Goal: Check status: Check status

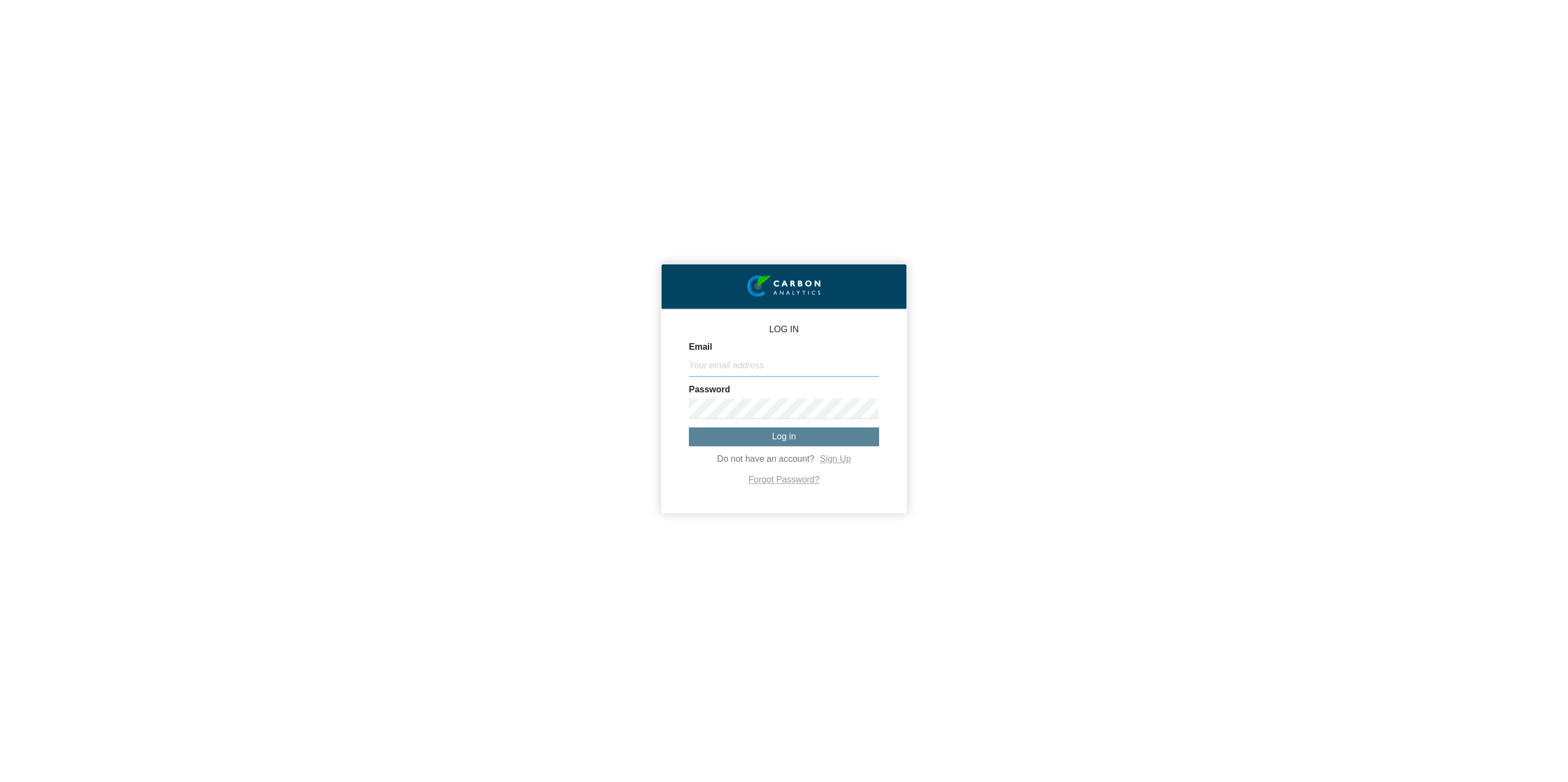
type input "[EMAIL_ADDRESS][DOMAIN_NAME]"
click at [757, 432] on button "Log in" at bounding box center [784, 437] width 191 height 18
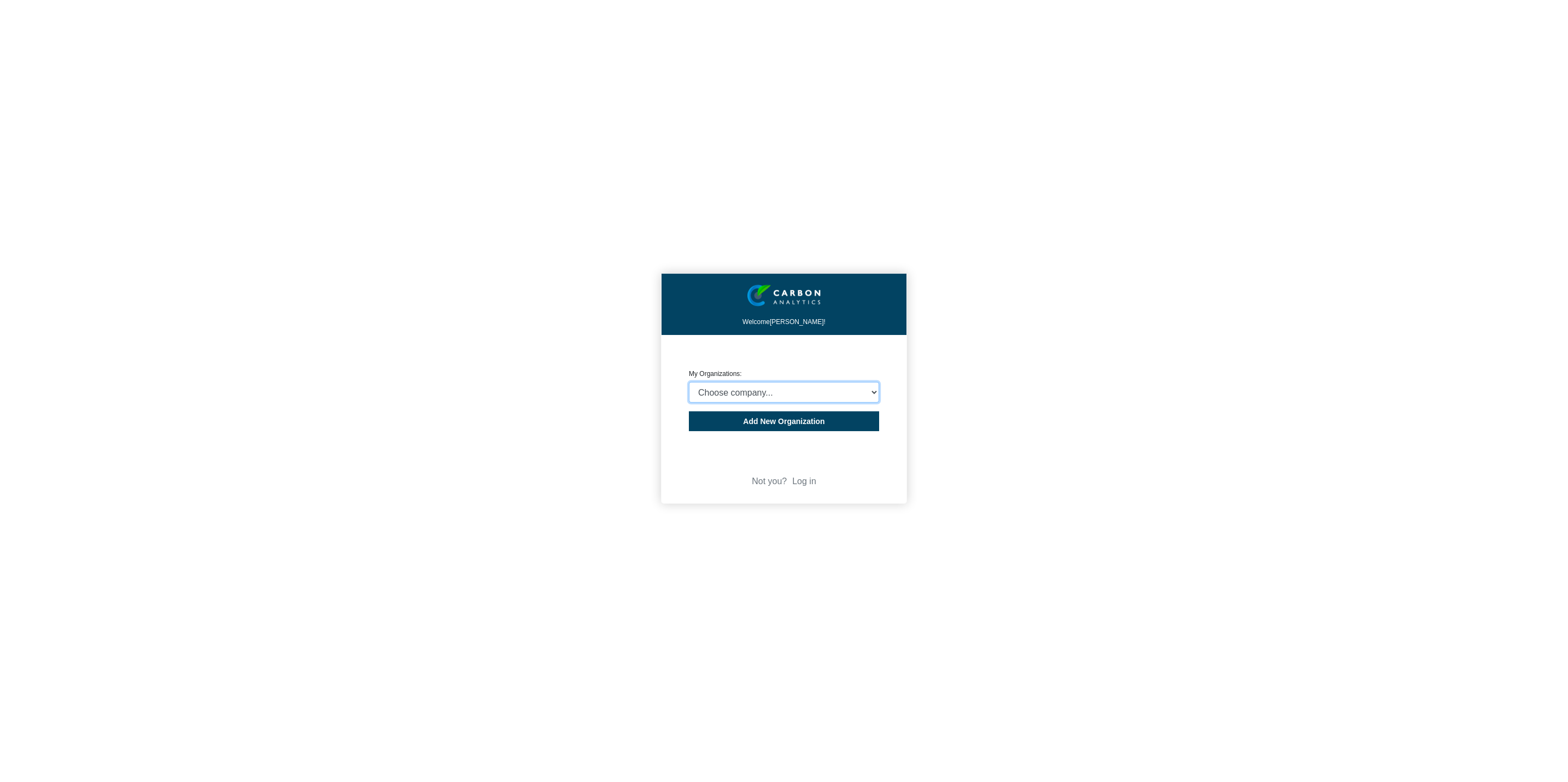
click at [744, 392] on select "Choose company... Polyzen, Inc. Secant Group, LLC Charter Medical, LLC" at bounding box center [784, 393] width 191 height 21
click at [1022, 373] on div "Welcome [PERSON_NAME]! CREATE ORGANIZATION My Organizations: Choose company... …" at bounding box center [784, 391] width 1568 height 782
click at [760, 395] on select "Choose company... Polyzen, Inc. Secant Group, LLC Charter Medical, LLC" at bounding box center [784, 393] width 191 height 21
select select "4403457"
click at [689, 383] on select "Choose company... Polyzen, Inc. Secant Group, LLC Charter Medical, LLC" at bounding box center [784, 393] width 191 height 21
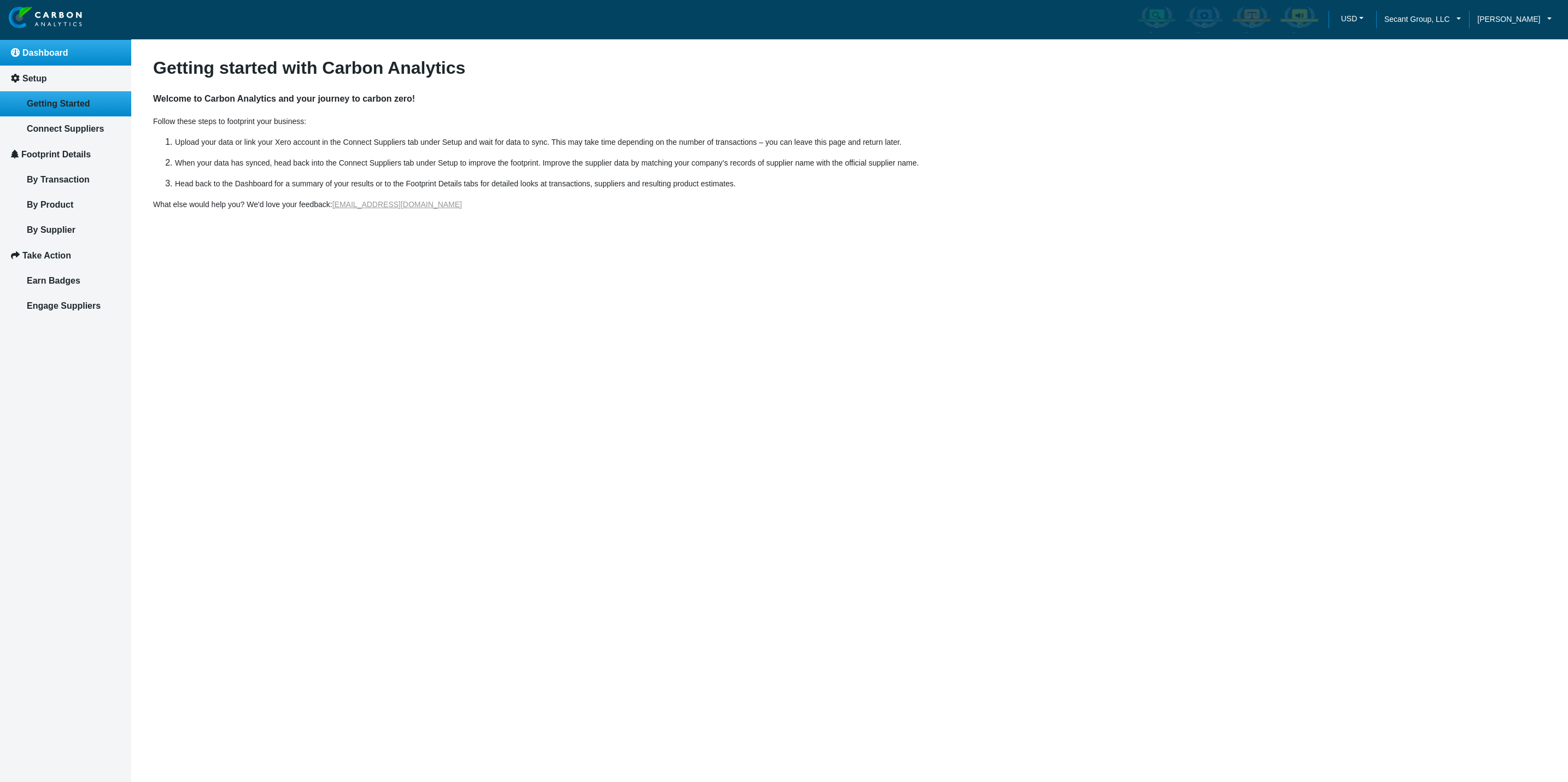
click at [50, 55] on span "Dashboard" at bounding box center [45, 52] width 46 height 9
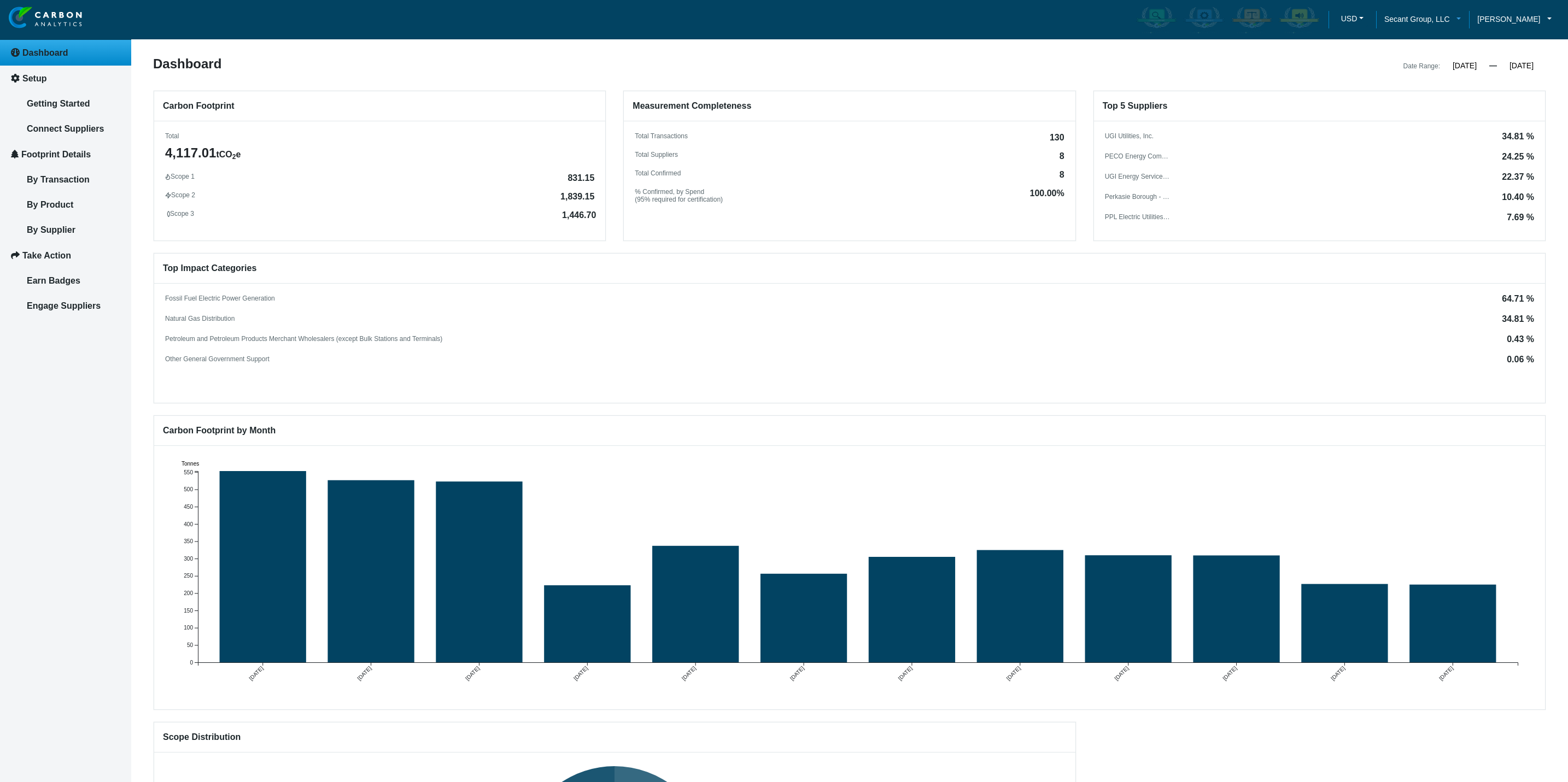
click at [1435, 21] on span "Secant Group, LLC" at bounding box center [1417, 19] width 66 height 12
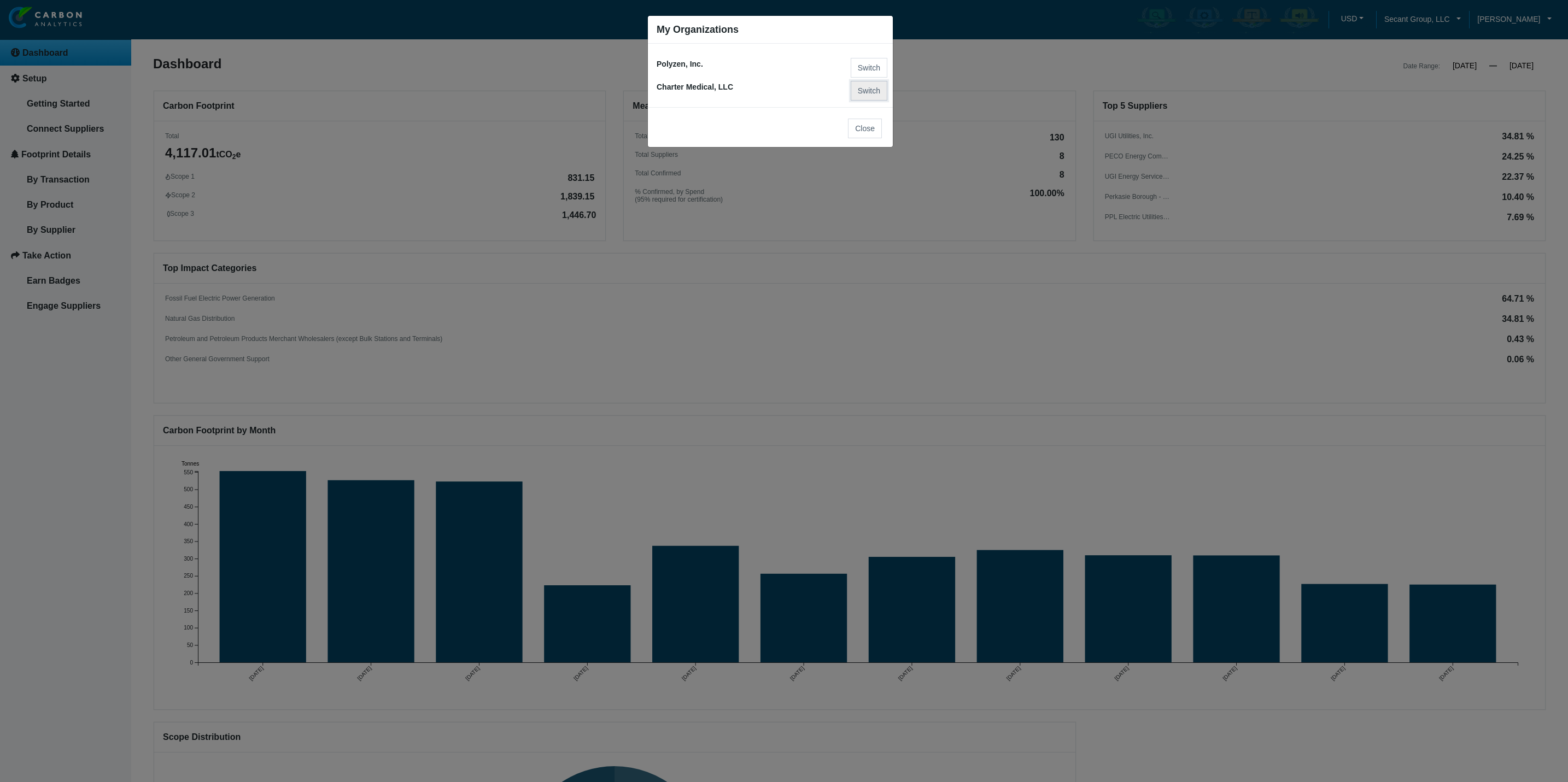
click at [860, 95] on button "Switch" at bounding box center [869, 91] width 37 height 19
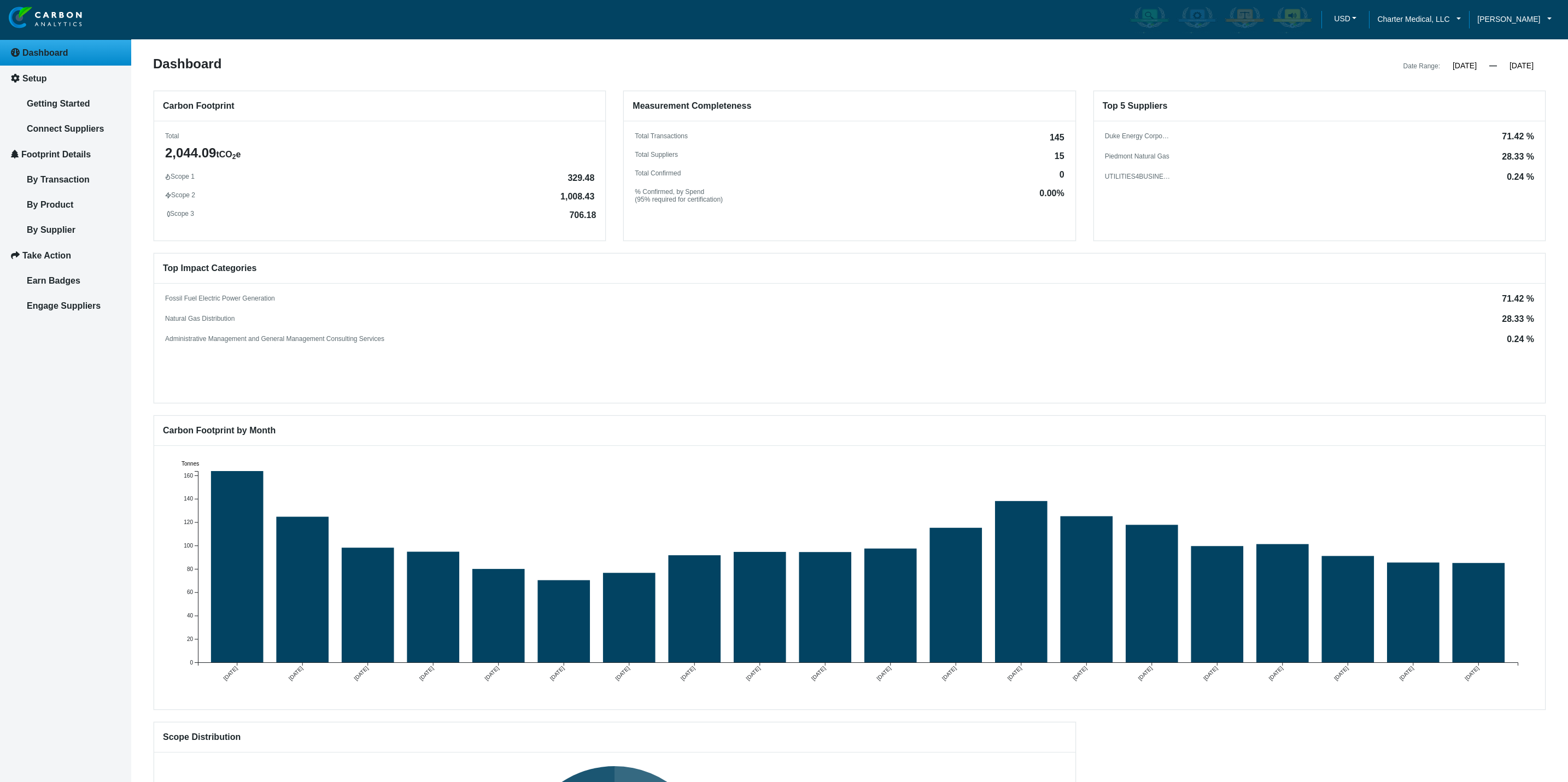
click at [1365, 121] on h6 "Top 5 Suppliers" at bounding box center [1319, 106] width 451 height 30
